Goal: Navigation & Orientation: Find specific page/section

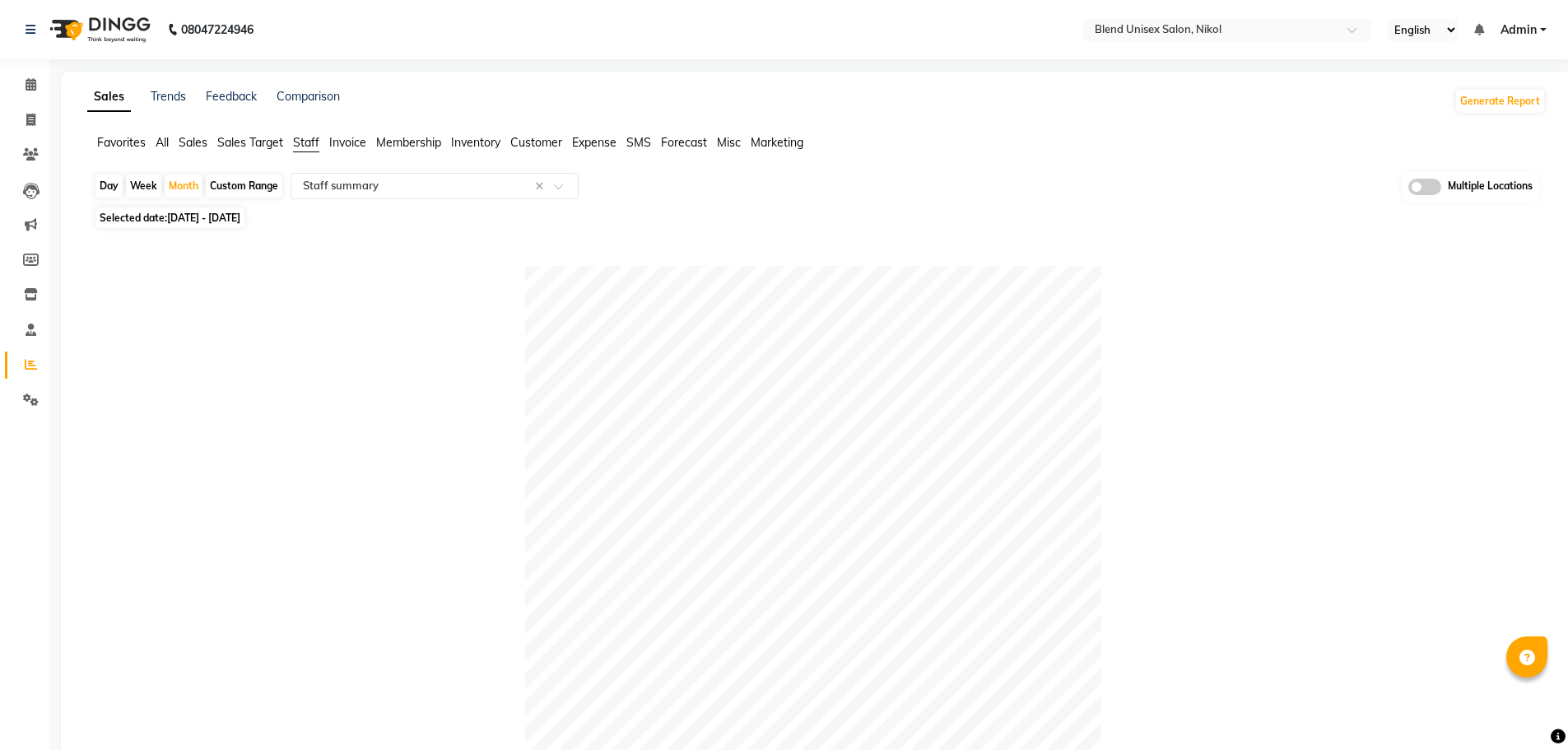
select select "full_report"
select select "csv"
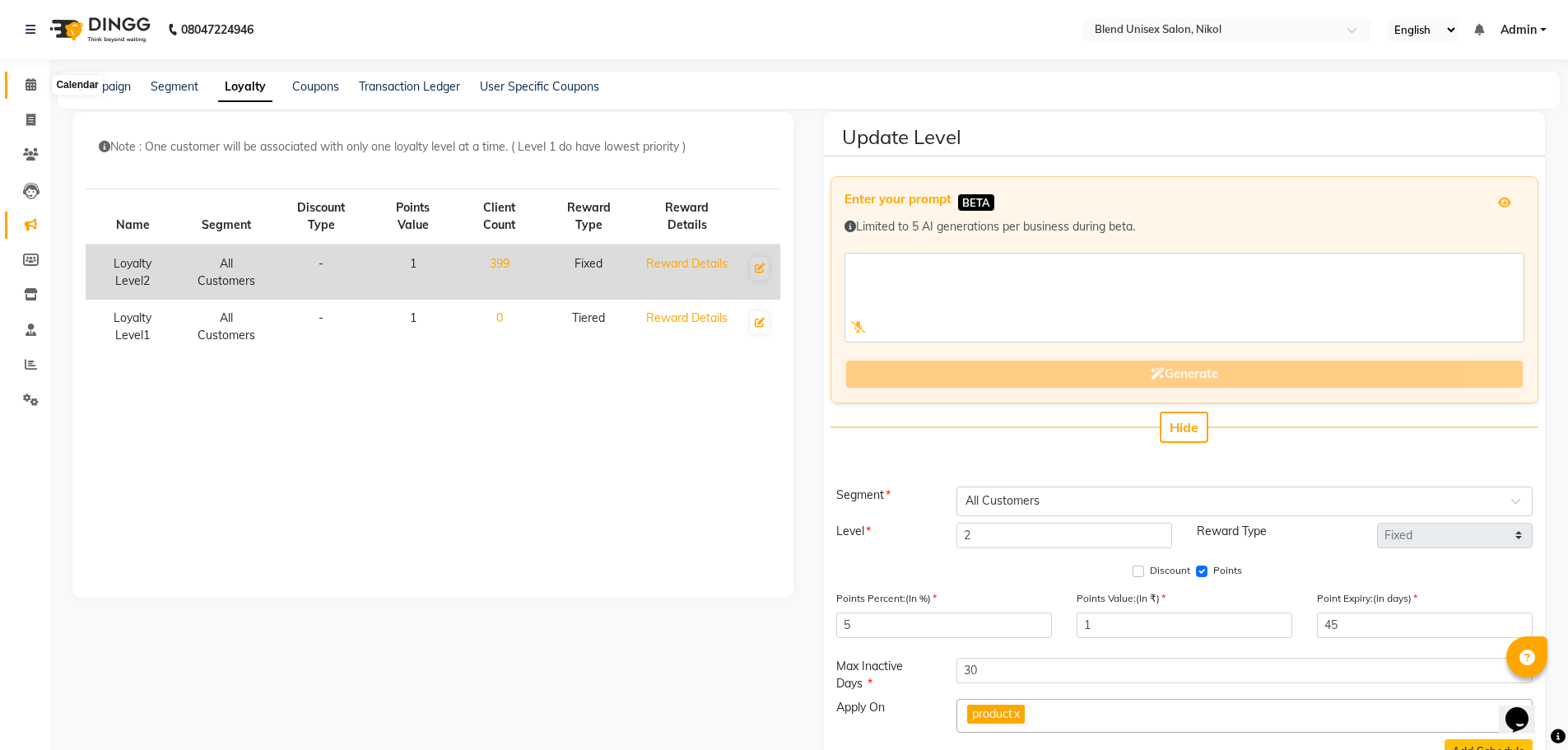
click at [26, 80] on icon at bounding box center [30, 84] width 10 height 12
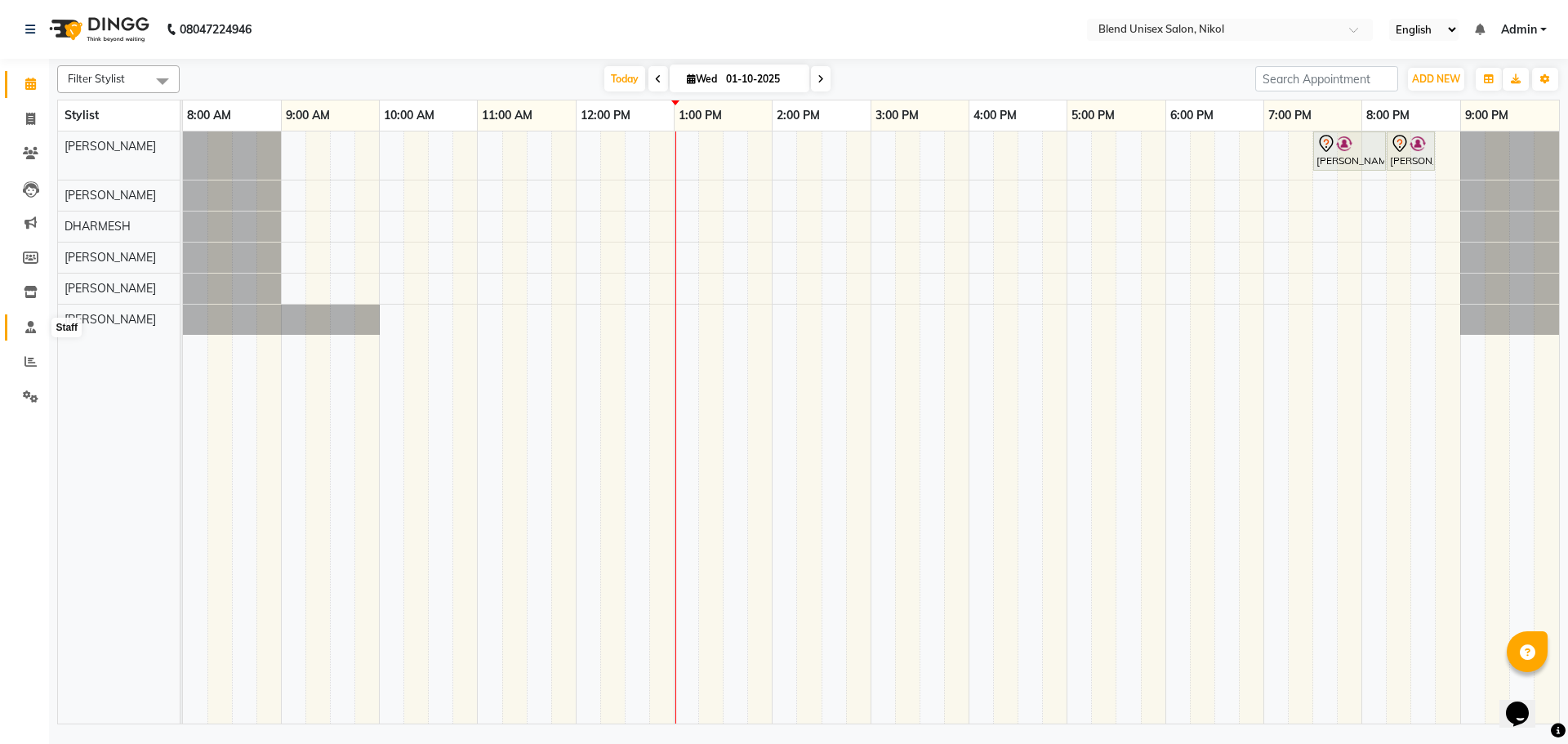
drag, startPoint x: 31, startPoint y: 320, endPoint x: 38, endPoint y: 314, distance: 9.2
click at [31, 321] on icon at bounding box center [30, 327] width 10 height 12
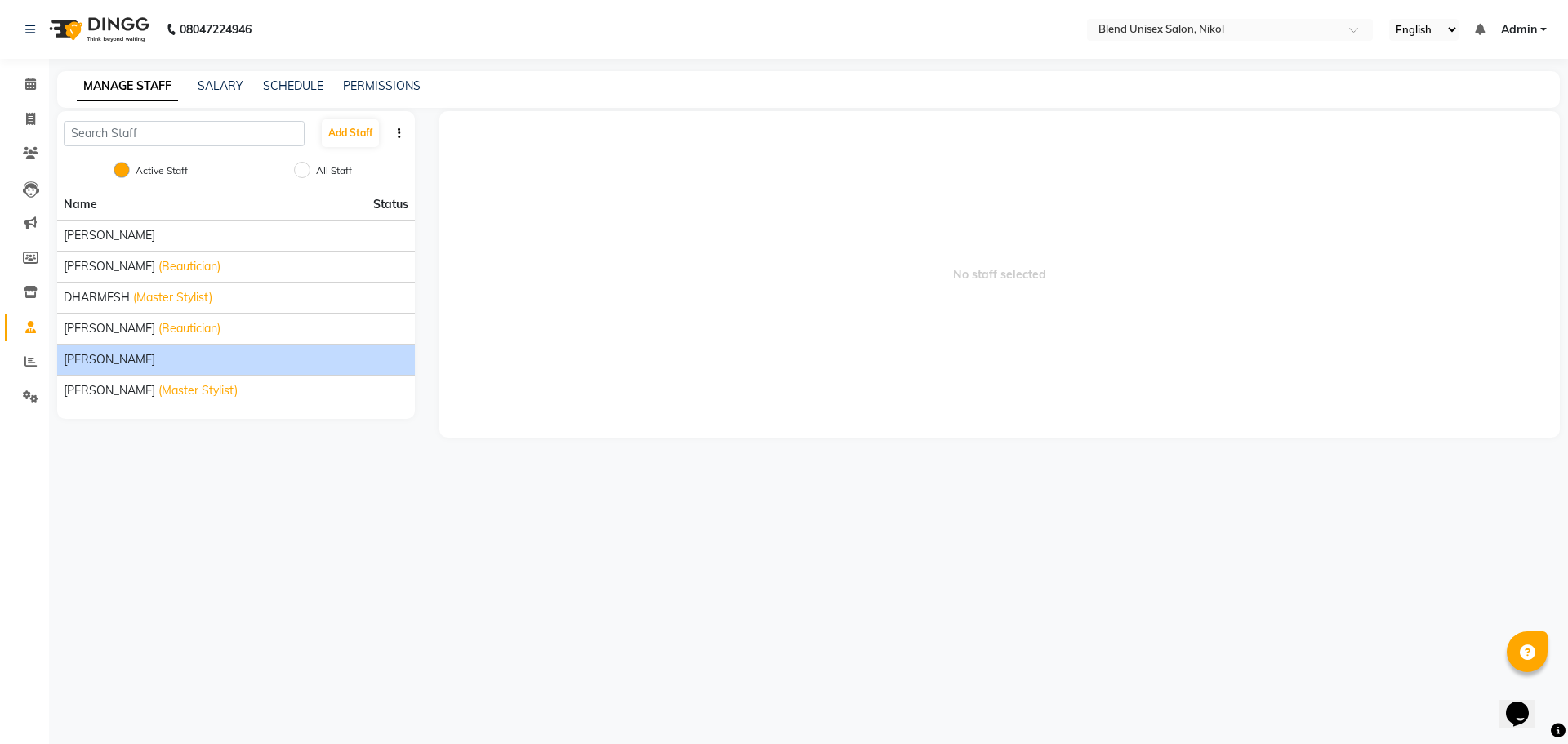
click at [128, 356] on span "[PERSON_NAME]" at bounding box center [109, 360] width 91 height 17
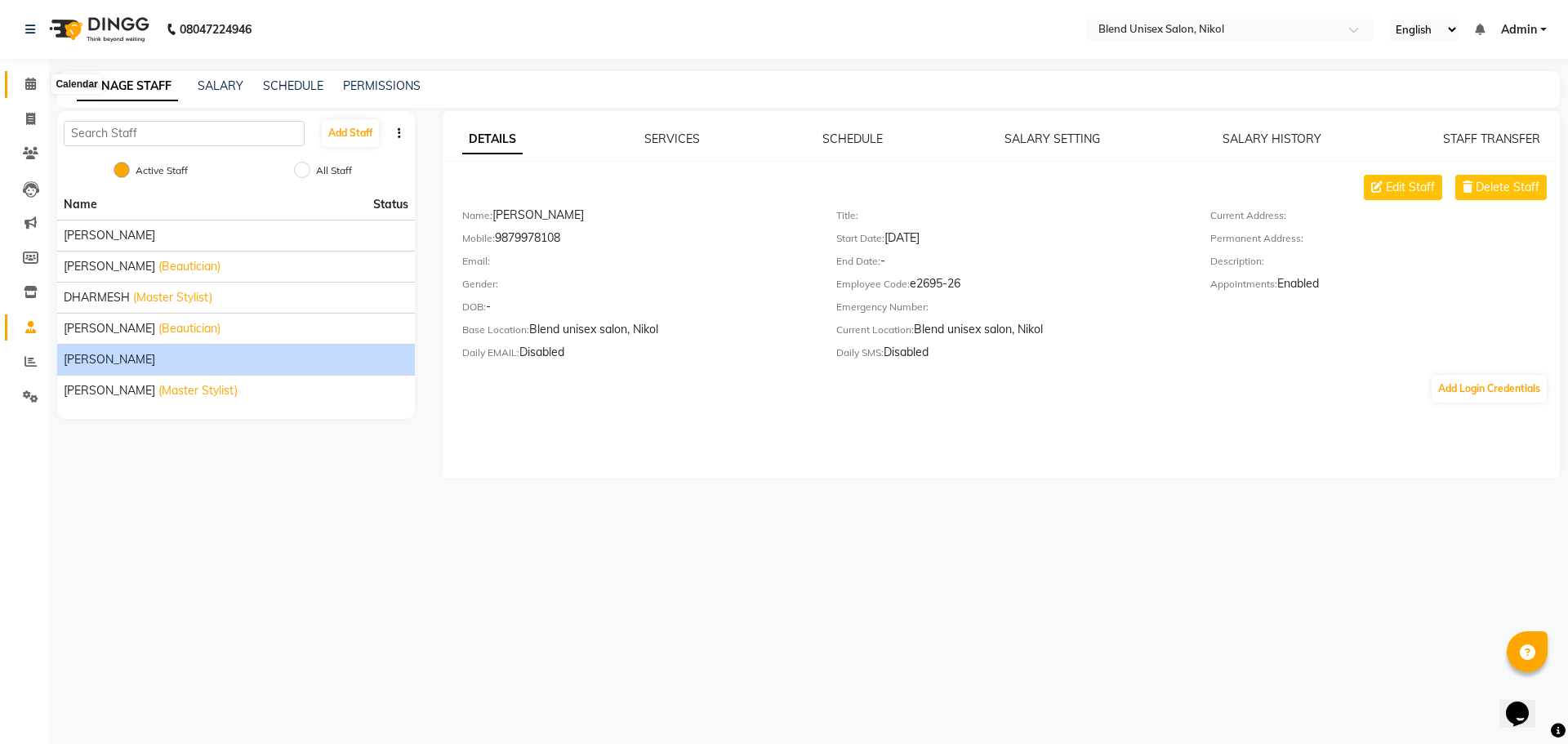
click at [36, 76] on span at bounding box center [30, 85] width 28 height 19
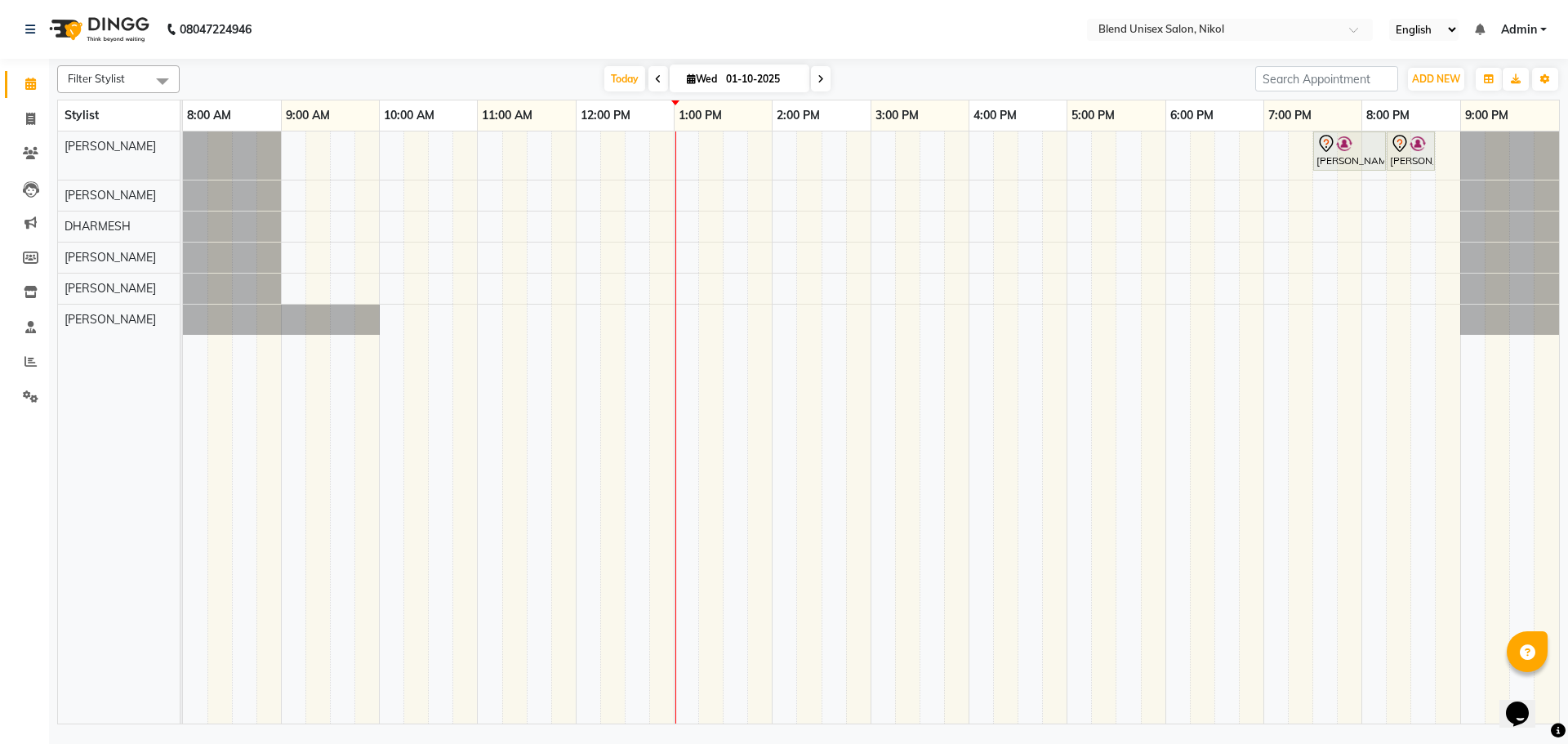
click at [858, 70] on div "[DATE] [DATE]" at bounding box center [717, 79] width 1059 height 24
